Goal: Task Accomplishment & Management: Complete application form

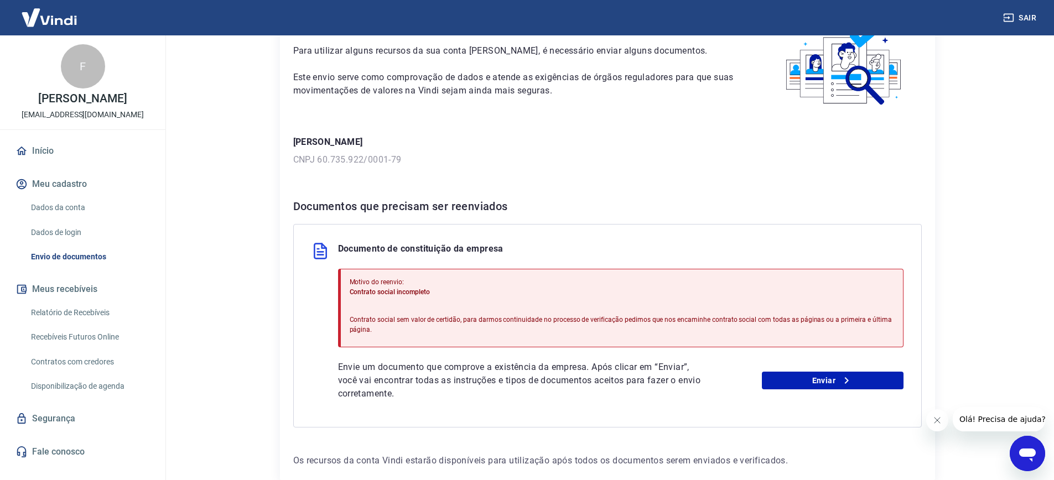
scroll to position [132, 0]
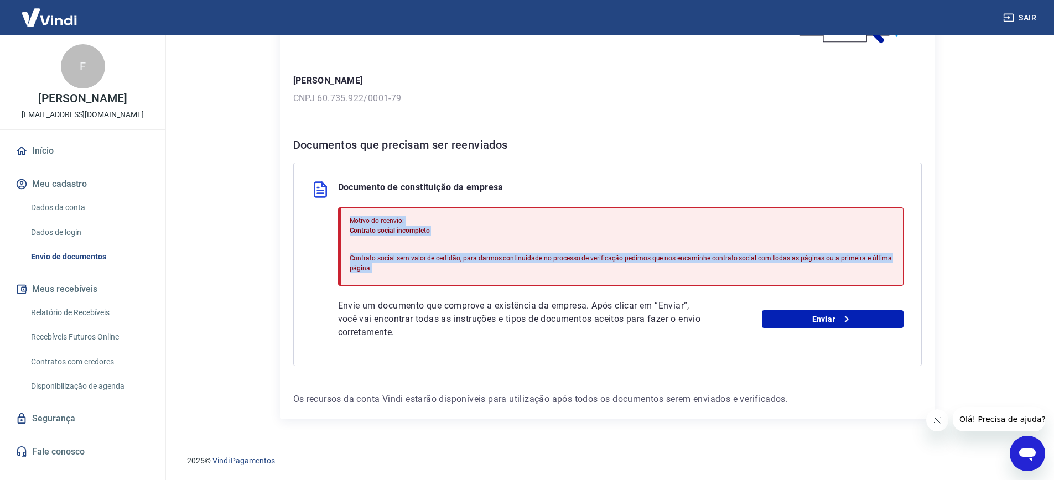
drag, startPoint x: 371, startPoint y: 269, endPoint x: 346, endPoint y: 216, distance: 58.4
click at [346, 216] on div "Motivo do reenvio: Contrato social incompleto Contrato social sem valor de cert…" at bounding box center [620, 246] width 565 height 79
copy div "Motivo do reenvio: Contrato social incompleto Contrato social sem valor de cert…"
click at [329, 228] on div "Documento de constituição da empresa Motivo do reenvio: Contrato social incompl…" at bounding box center [607, 265] width 628 height 204
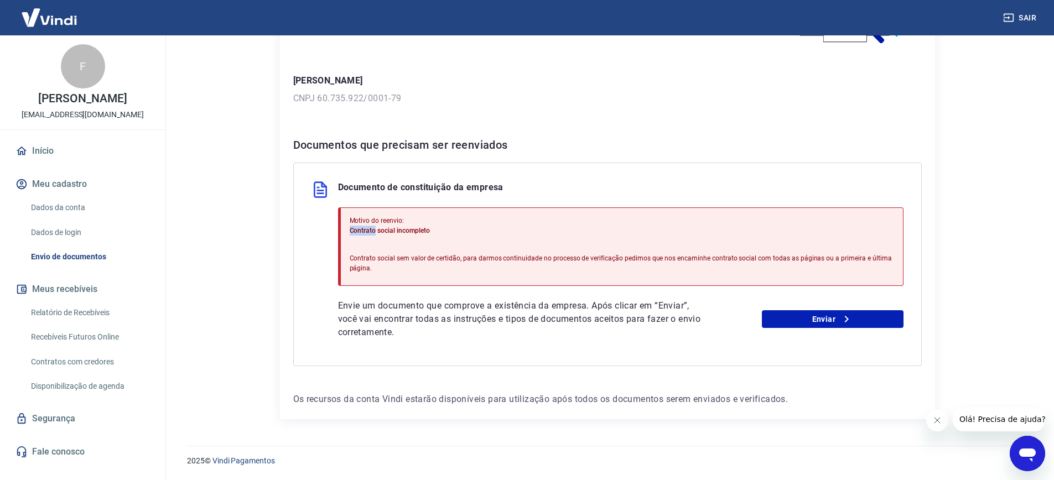
click at [329, 229] on div "Documento de constituição da empresa Motivo do reenvio: Contrato social incompl…" at bounding box center [607, 265] width 628 height 204
click at [321, 247] on div "Documento de constituição da empresa Motivo do reenvio: Contrato social incompl…" at bounding box center [607, 265] width 628 height 204
click at [79, 147] on link "Início" at bounding box center [82, 151] width 139 height 24
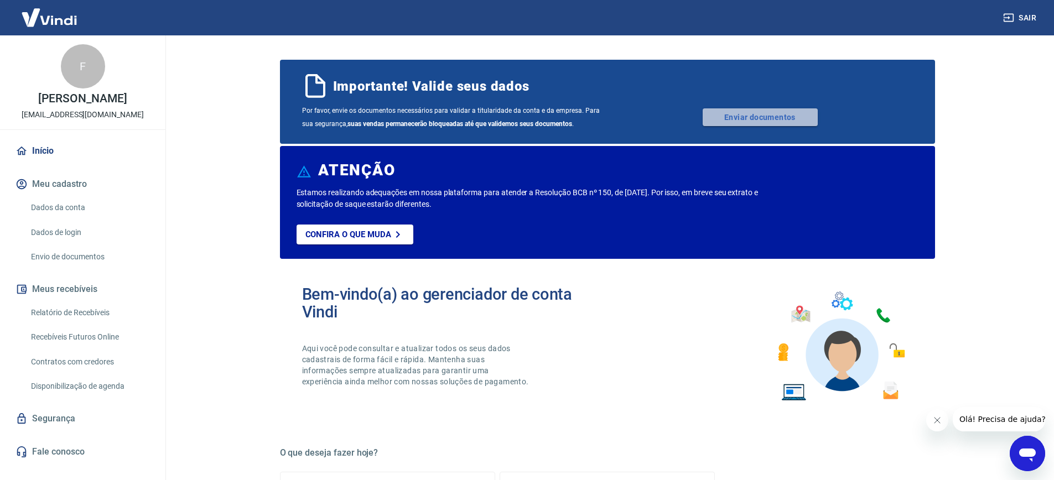
click at [737, 118] on link "Enviar documentos" at bounding box center [759, 117] width 115 height 18
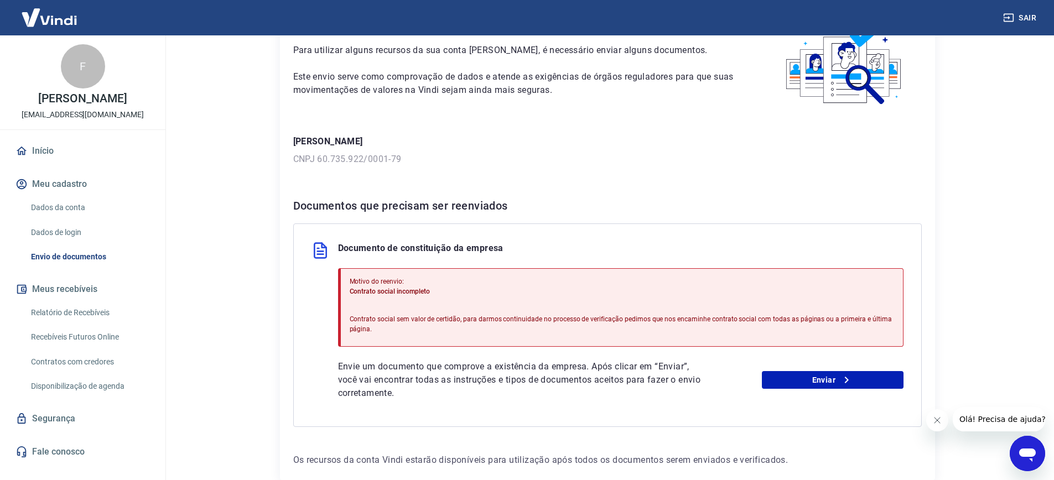
scroll to position [132, 0]
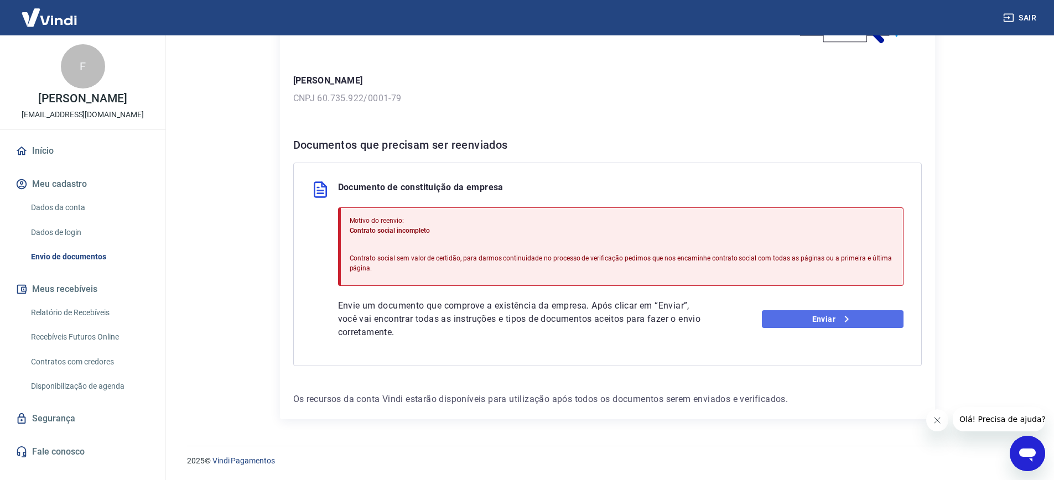
click at [800, 325] on link "Enviar" at bounding box center [833, 319] width 142 height 18
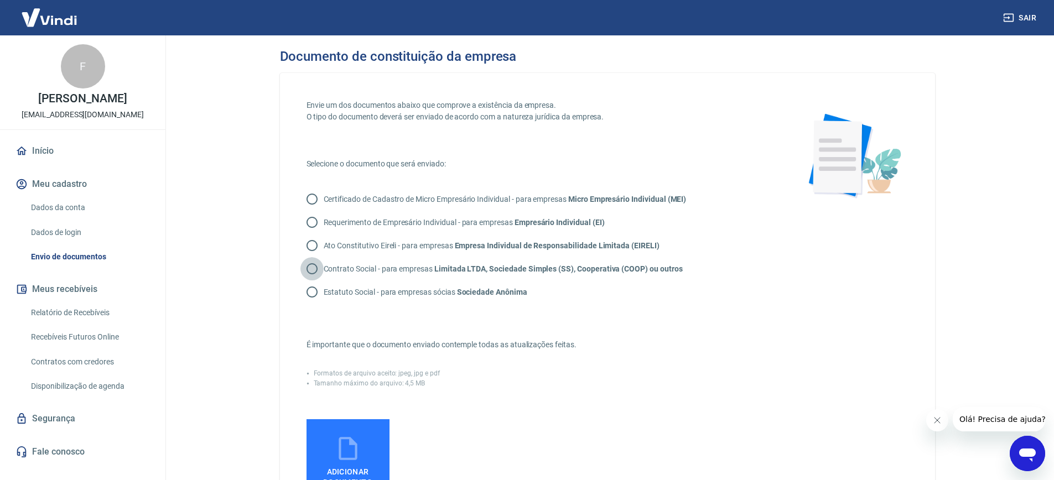
click at [314, 267] on input "Contrato Social - para empresas Limitada LTDA, Sociedade Simples (SS), Cooperat…" at bounding box center [311, 268] width 23 height 23
radio input "true"
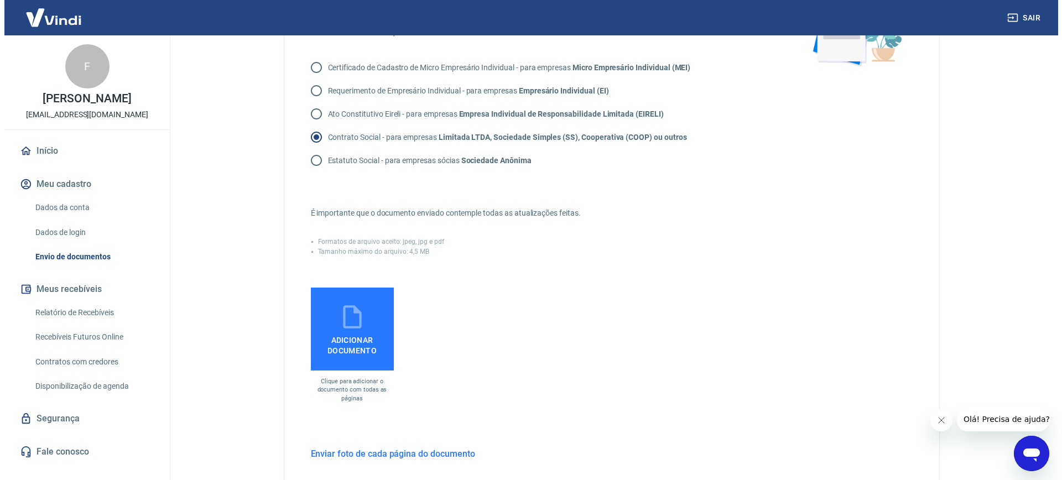
scroll to position [269, 0]
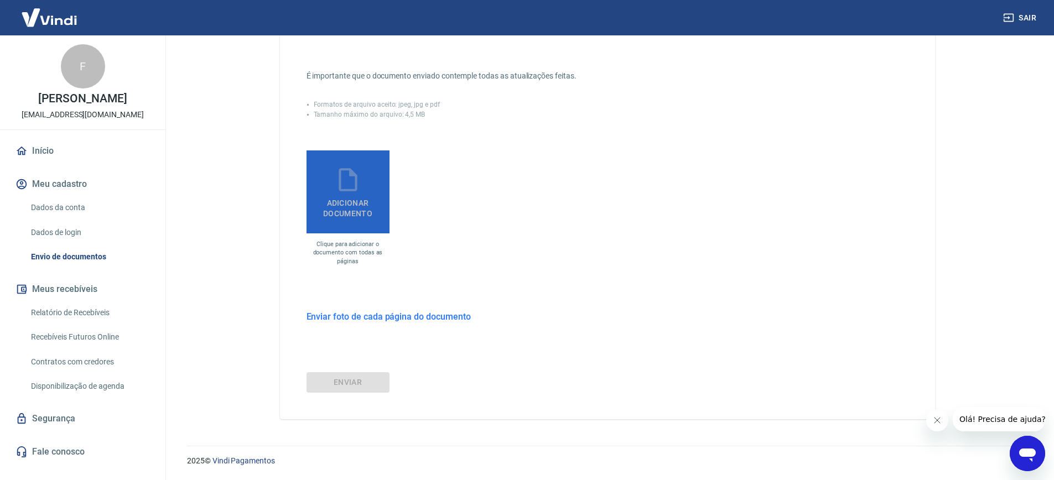
click at [349, 213] on span "Adicionar documento" at bounding box center [348, 206] width 74 height 25
click at [0, 0] on input "Adicionar documento" at bounding box center [0, 0] width 0 height 0
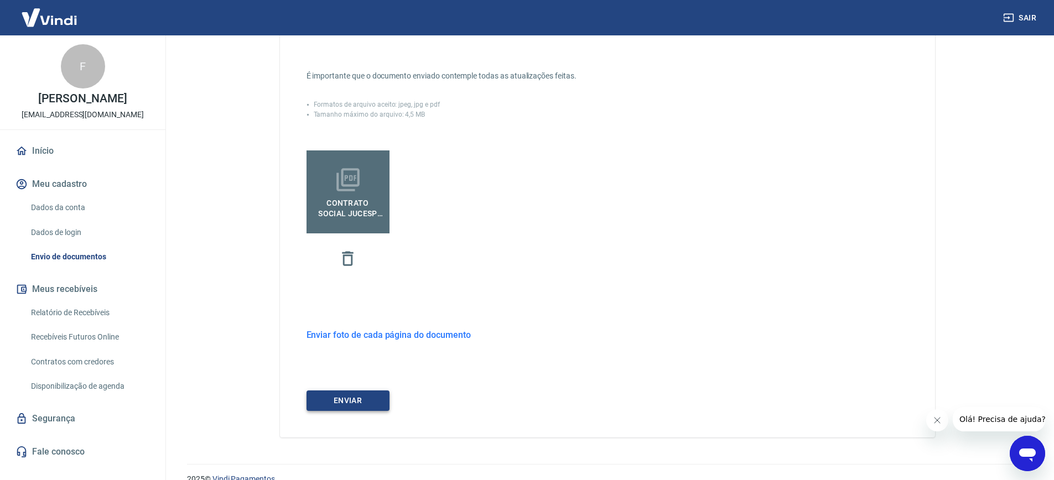
click at [342, 400] on button "ENVIAR" at bounding box center [347, 401] width 83 height 20
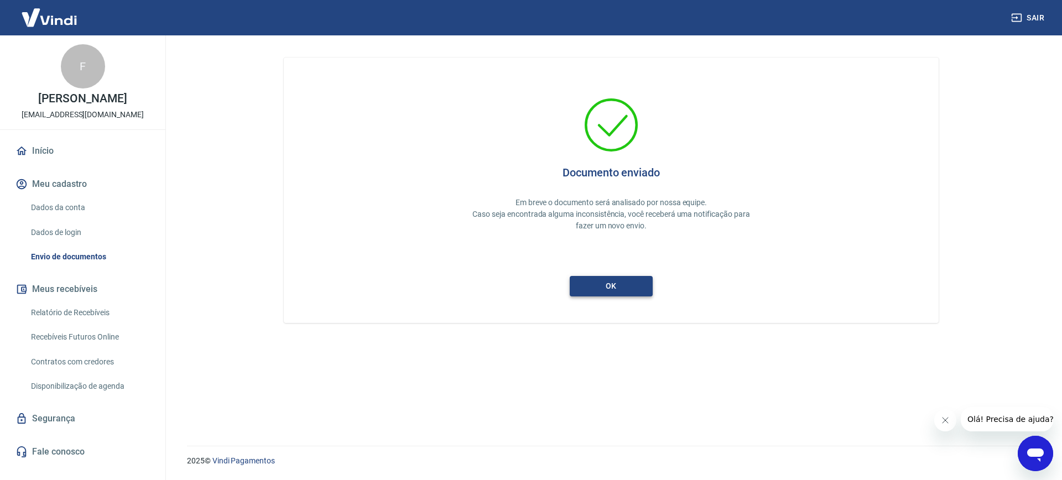
click at [598, 295] on button "ok" at bounding box center [611, 286] width 83 height 20
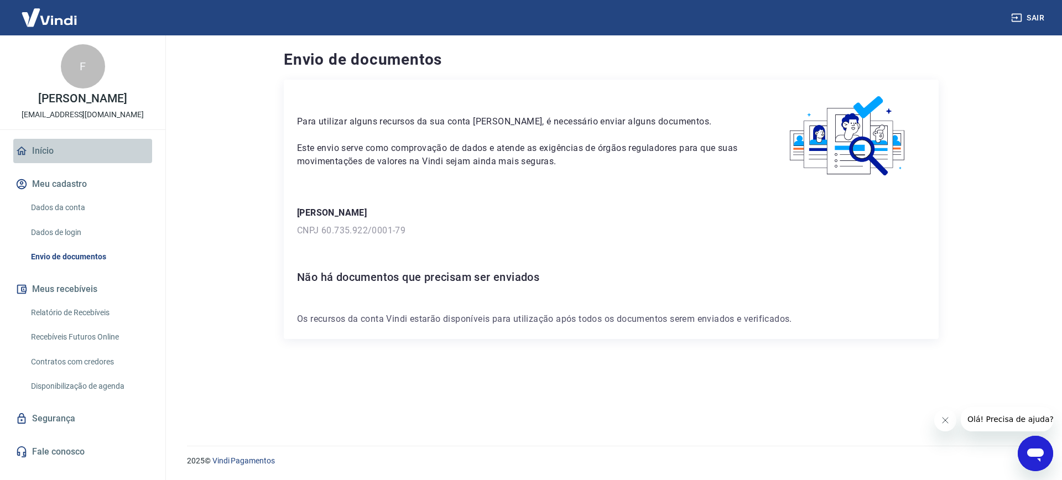
click at [43, 152] on link "Início" at bounding box center [82, 151] width 139 height 24
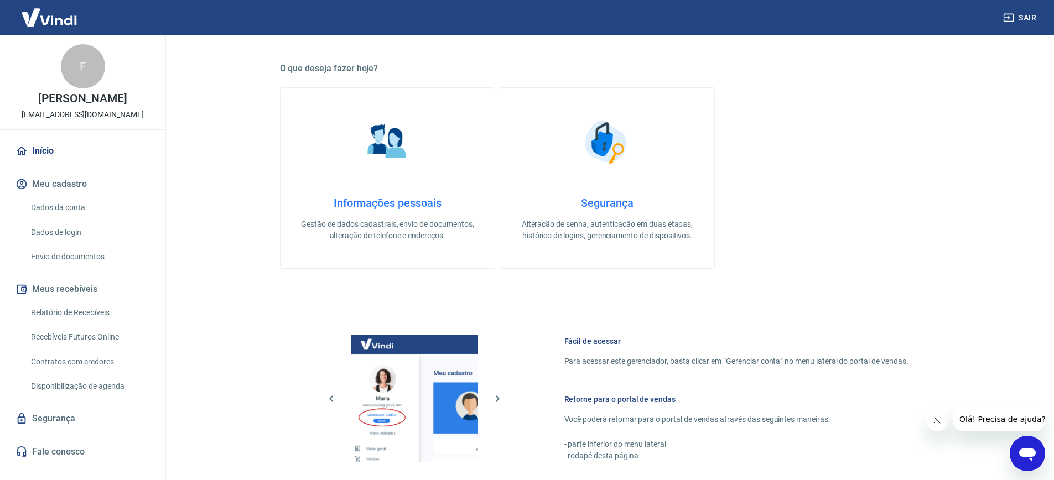
scroll to position [497, 0]
